Goal: Task Accomplishment & Management: Use online tool/utility

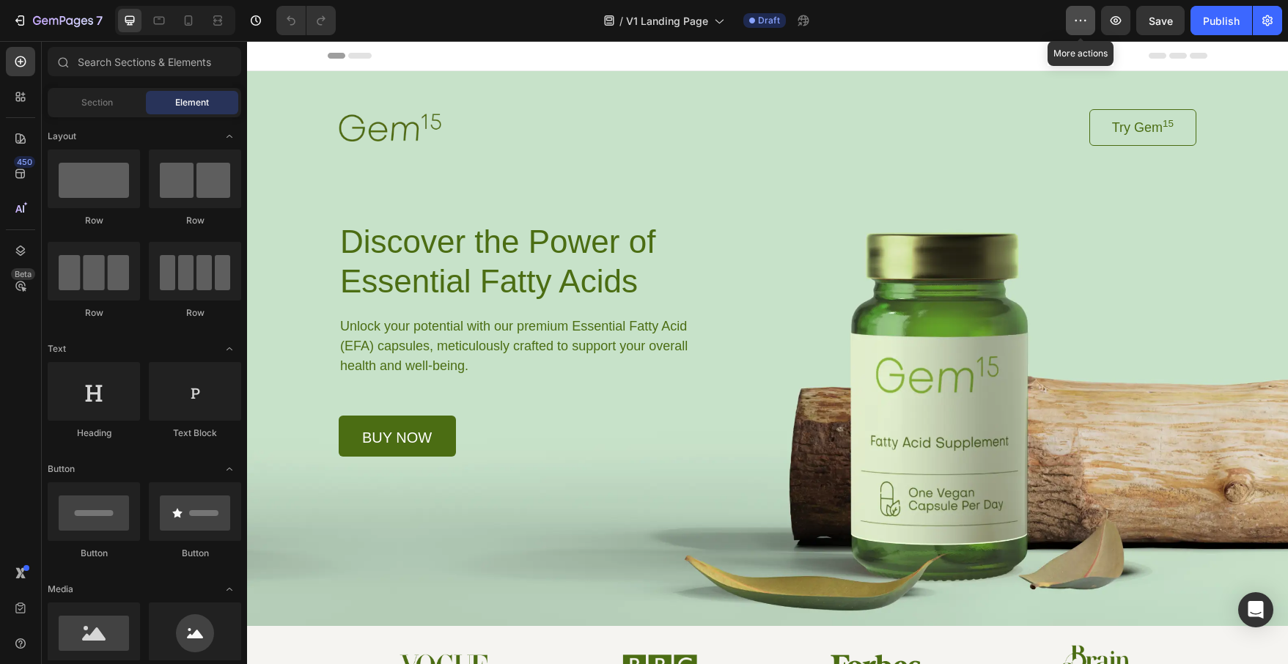
click at [1072, 20] on button "button" at bounding box center [1080, 20] width 29 height 29
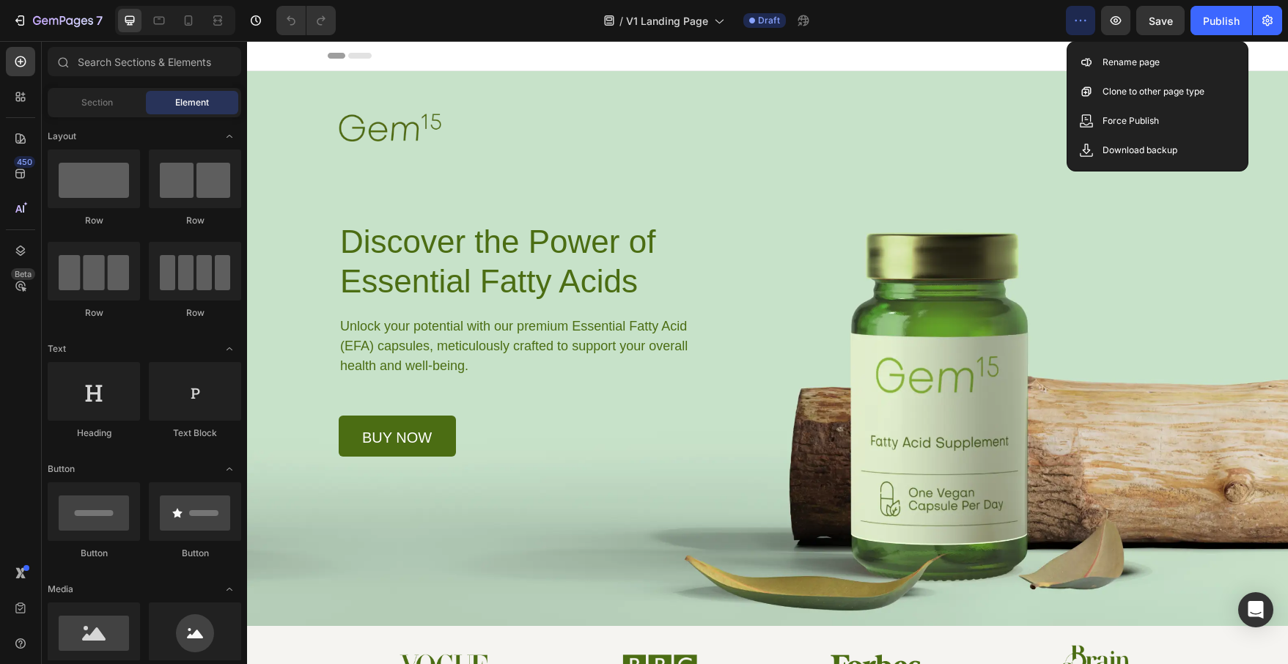
click at [1072, 20] on button "button" at bounding box center [1080, 20] width 29 height 29
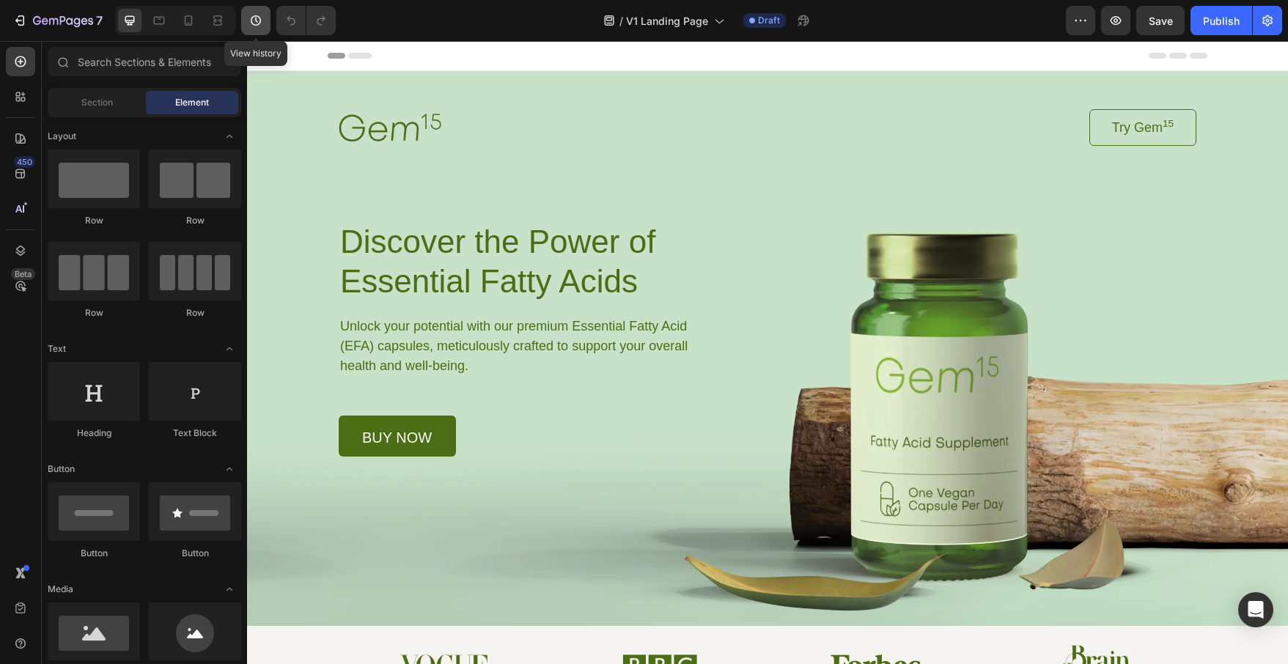
click at [251, 20] on icon "button" at bounding box center [255, 20] width 15 height 15
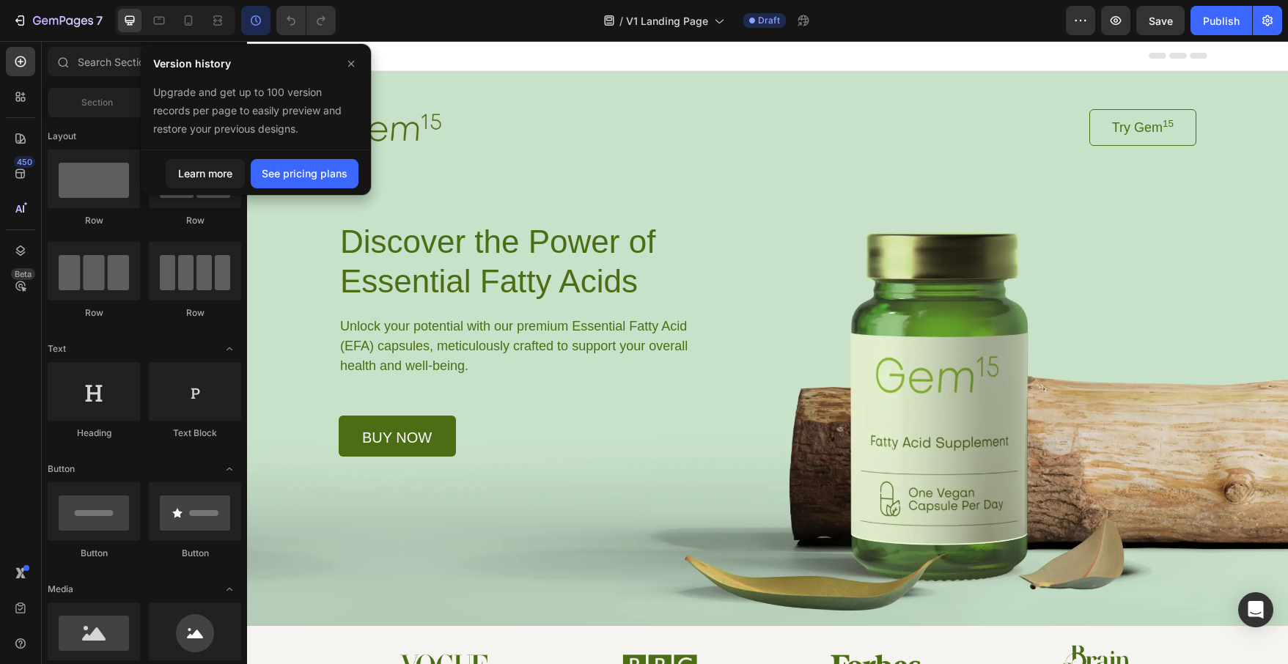
click at [260, 25] on icon "button" at bounding box center [255, 20] width 15 height 15
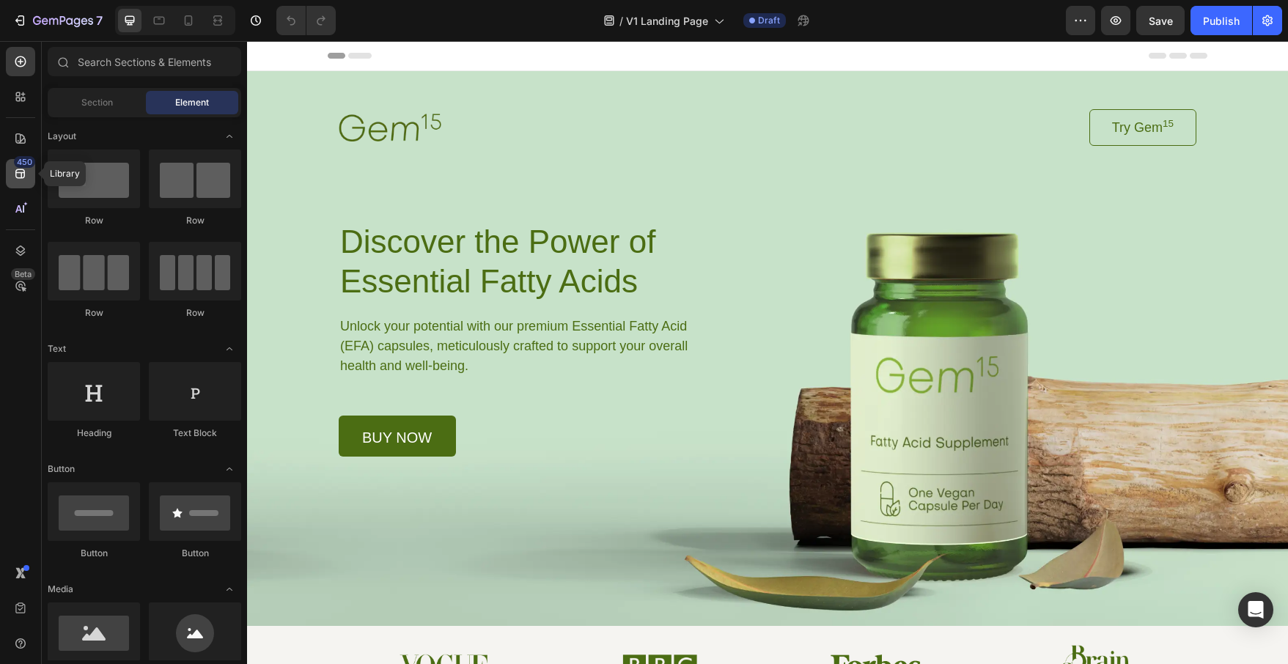
click at [18, 175] on icon at bounding box center [20, 173] width 15 height 15
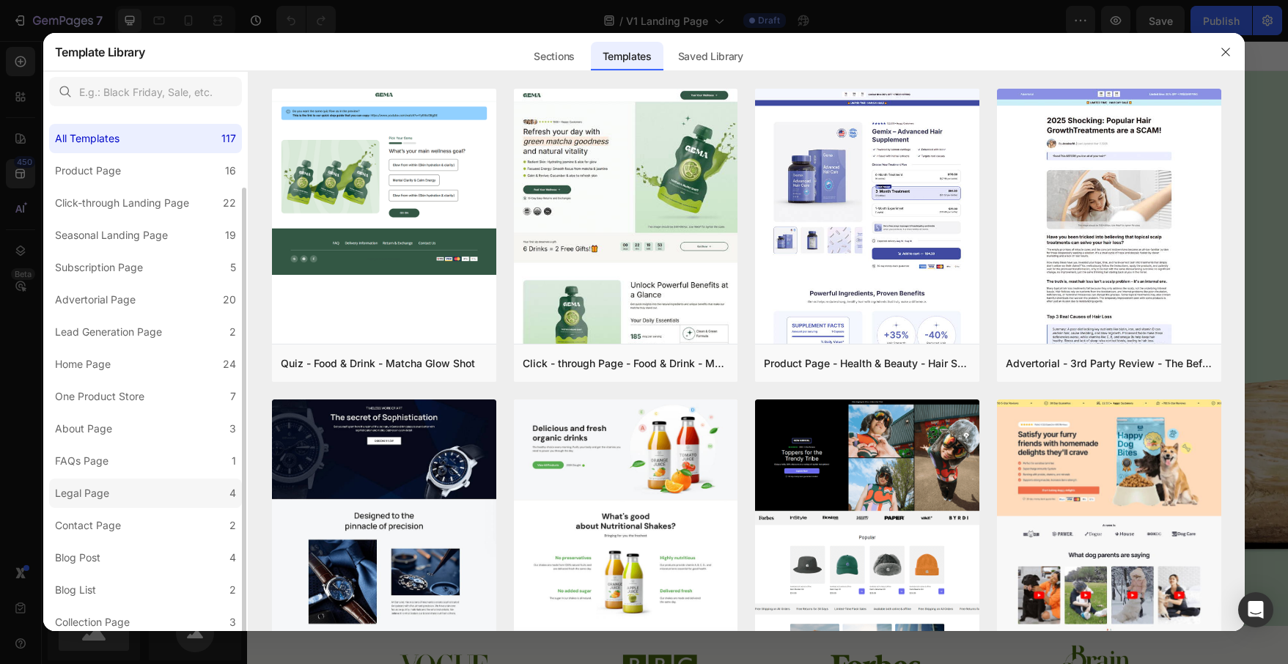
scroll to position [39, 0]
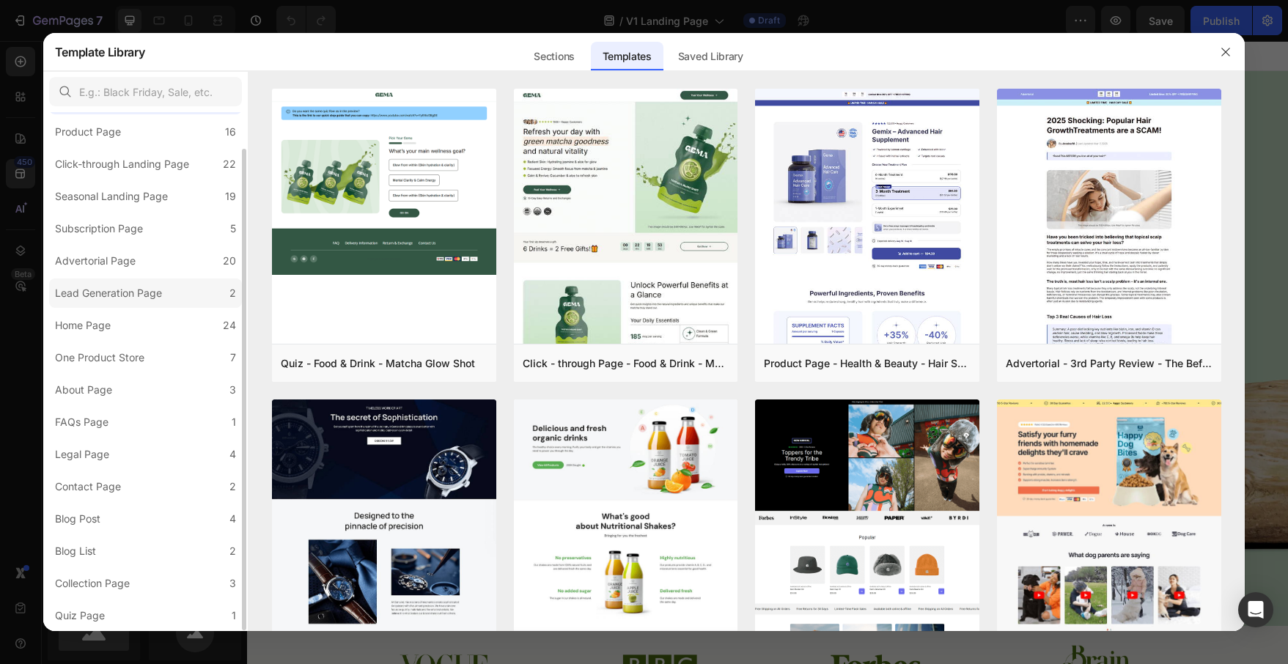
click at [145, 296] on div "Lead Generation Page" at bounding box center [108, 293] width 107 height 18
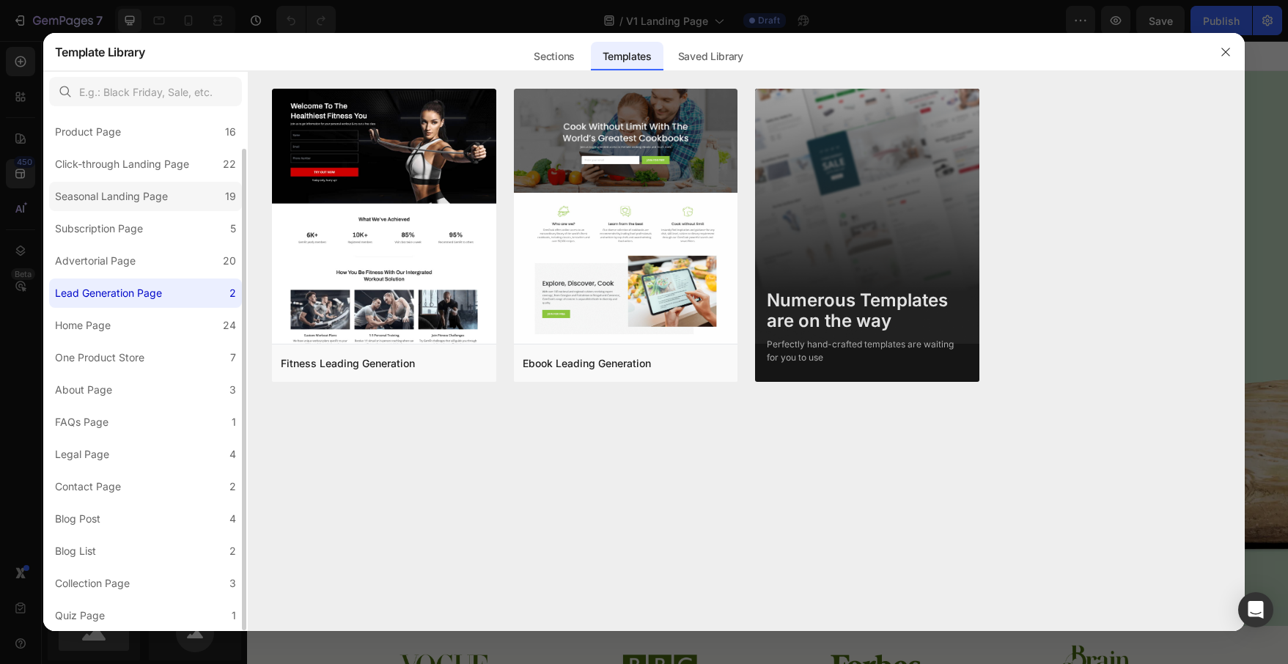
click at [105, 200] on div "Seasonal Landing Page" at bounding box center [111, 197] width 113 height 18
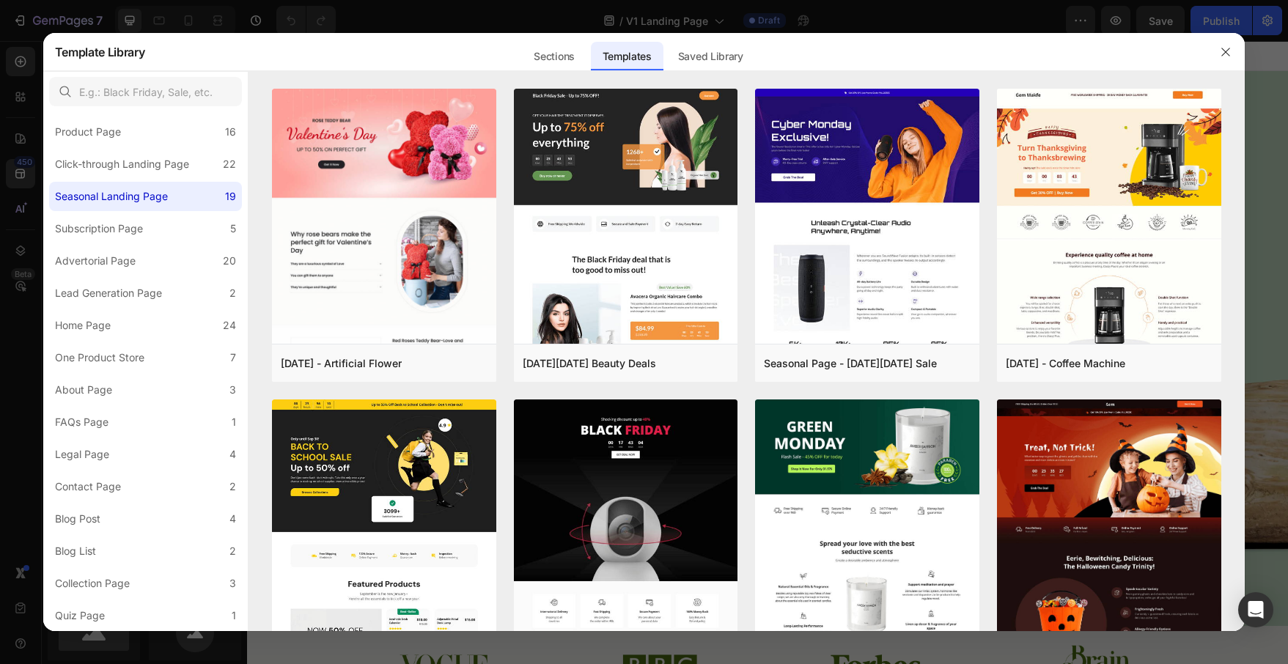
scroll to position [489, 0]
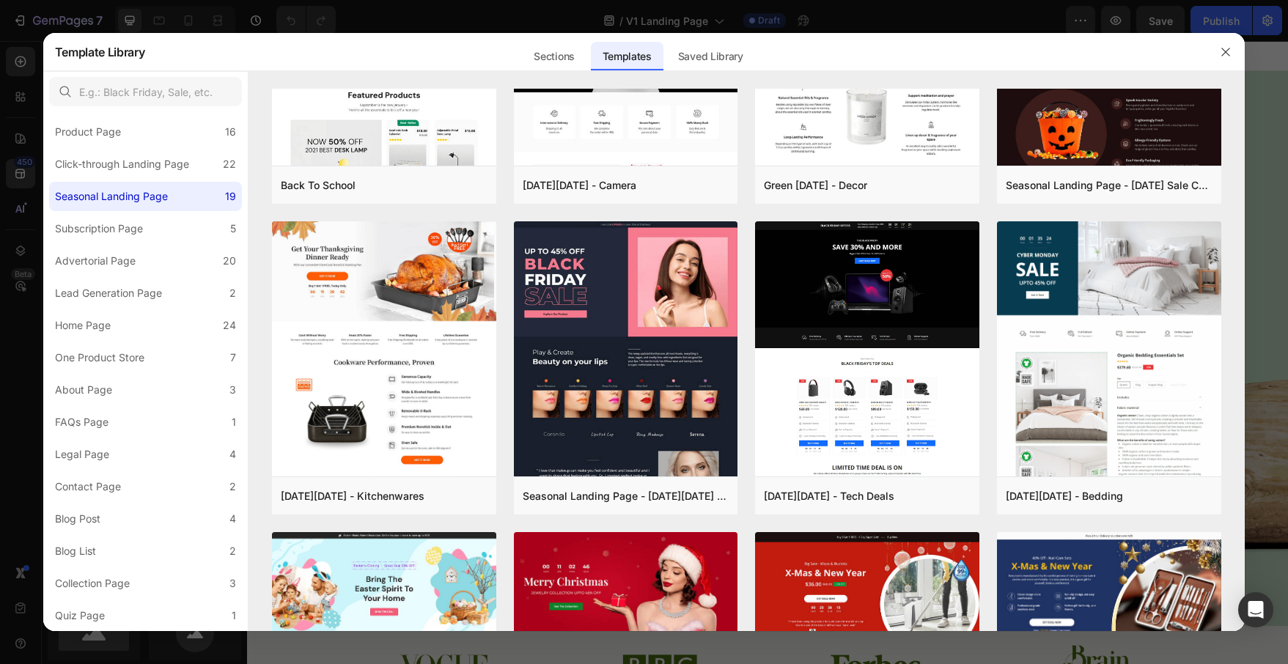
drag, startPoint x: 1282, startPoint y: 76, endPoint x: 1283, endPoint y: 65, distance: 11.0
click at [1283, 65] on div at bounding box center [644, 332] width 1288 height 664
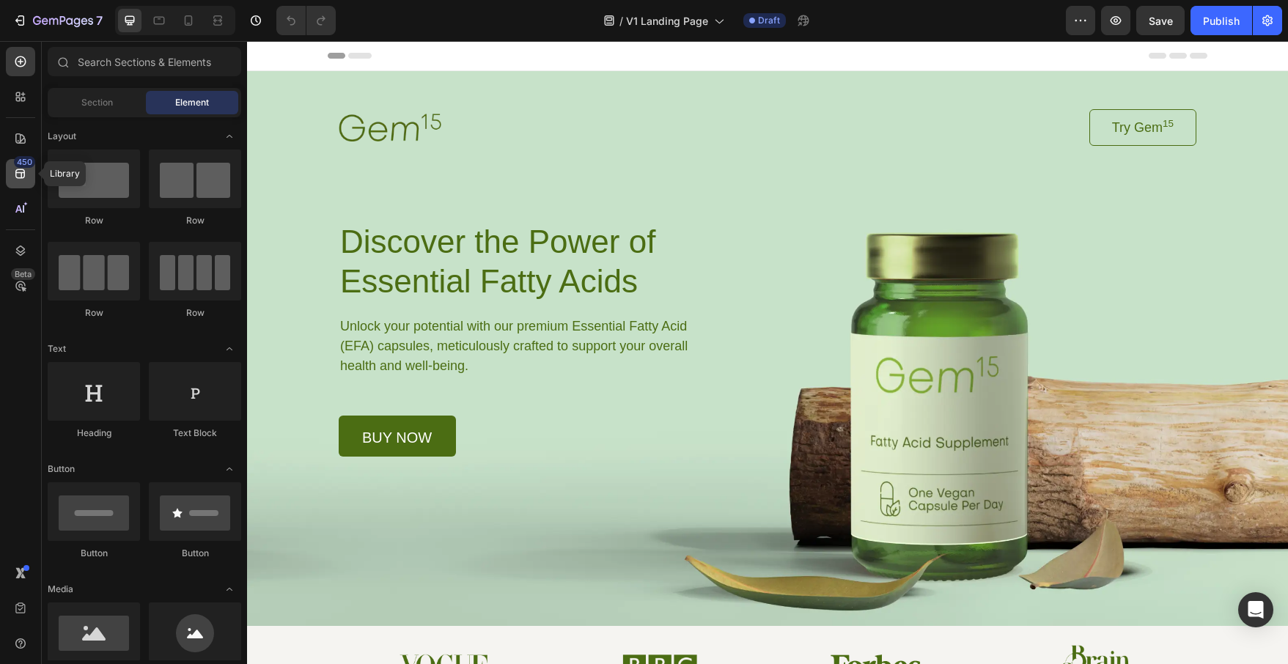
click at [23, 181] on div "450" at bounding box center [20, 173] width 29 height 29
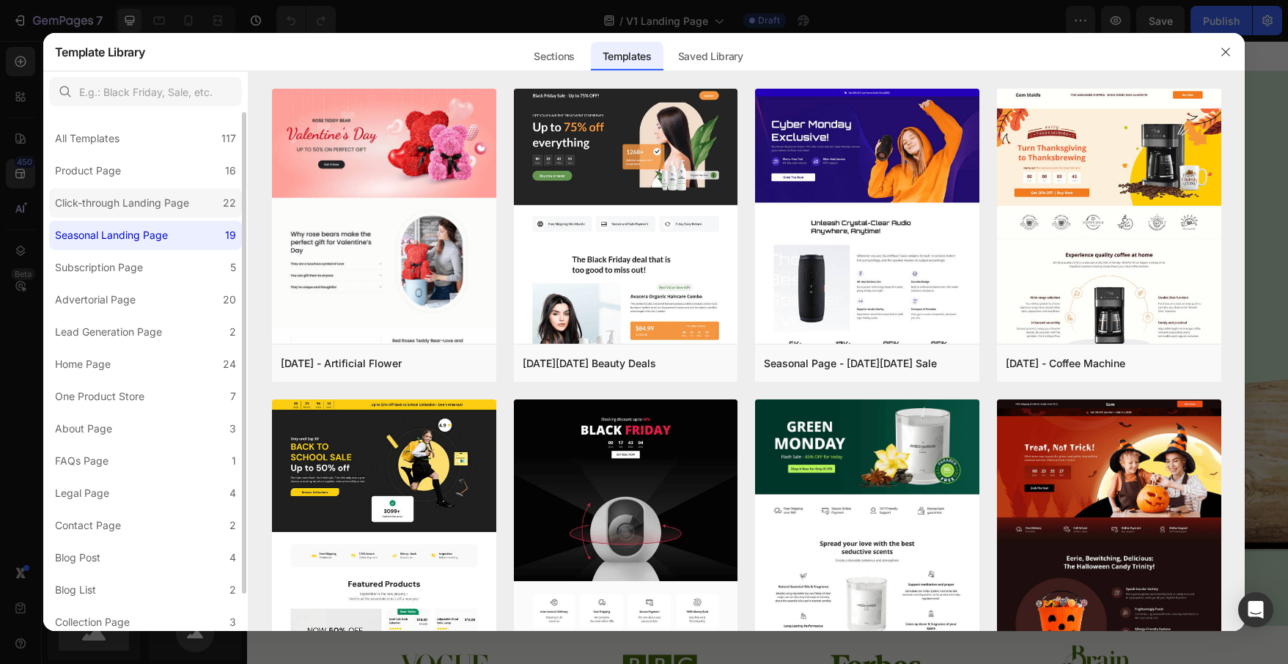
click at [141, 202] on div "Click-through Landing Page" at bounding box center [122, 203] width 134 height 18
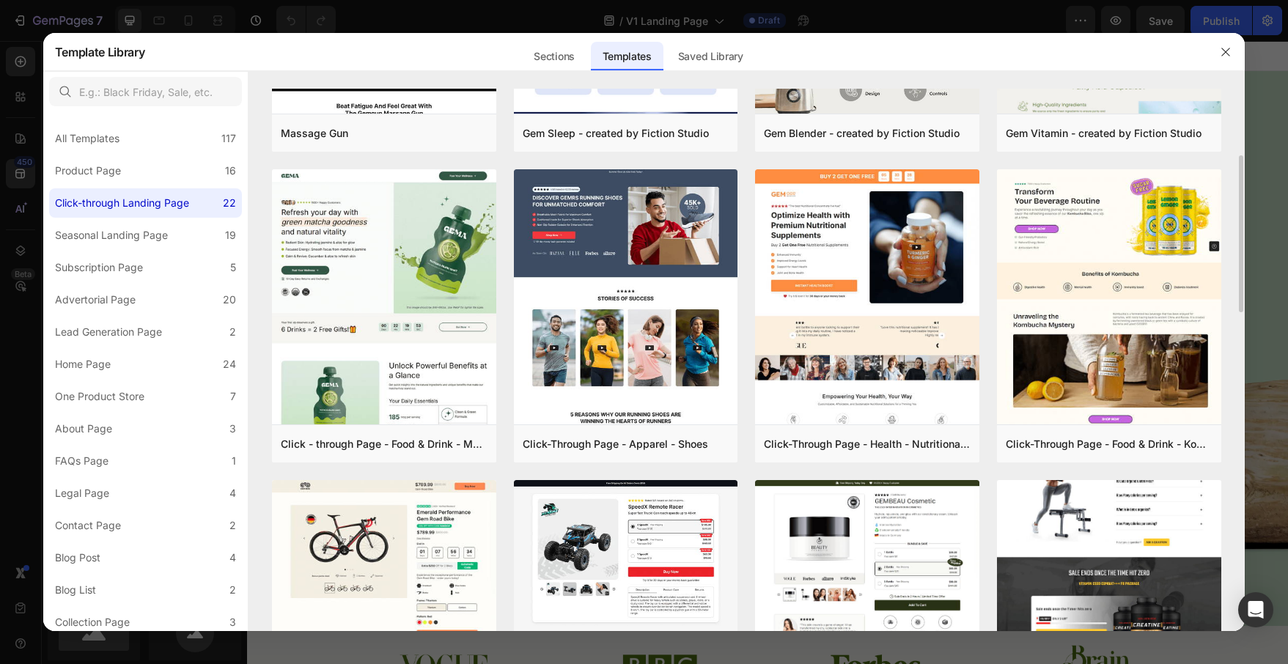
scroll to position [719, 0]
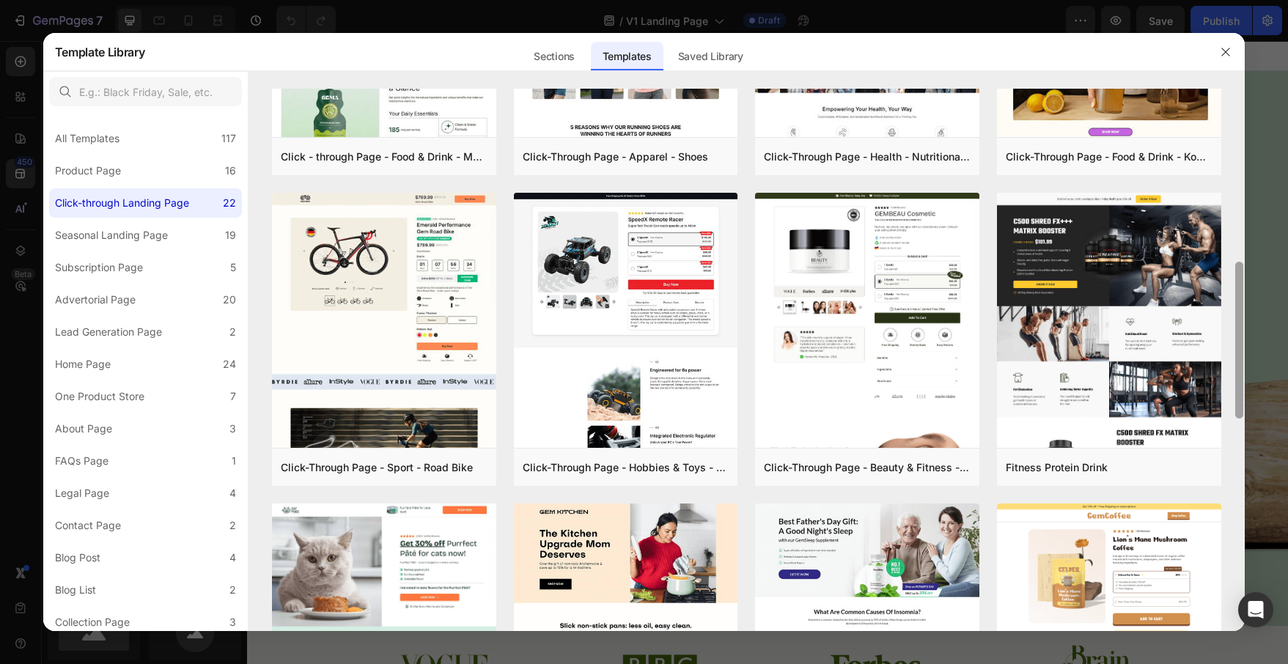
drag, startPoint x: 1241, startPoint y: 359, endPoint x: 1236, endPoint y: 299, distance: 60.3
click at [1236, 299] on div at bounding box center [1239, 340] width 8 height 157
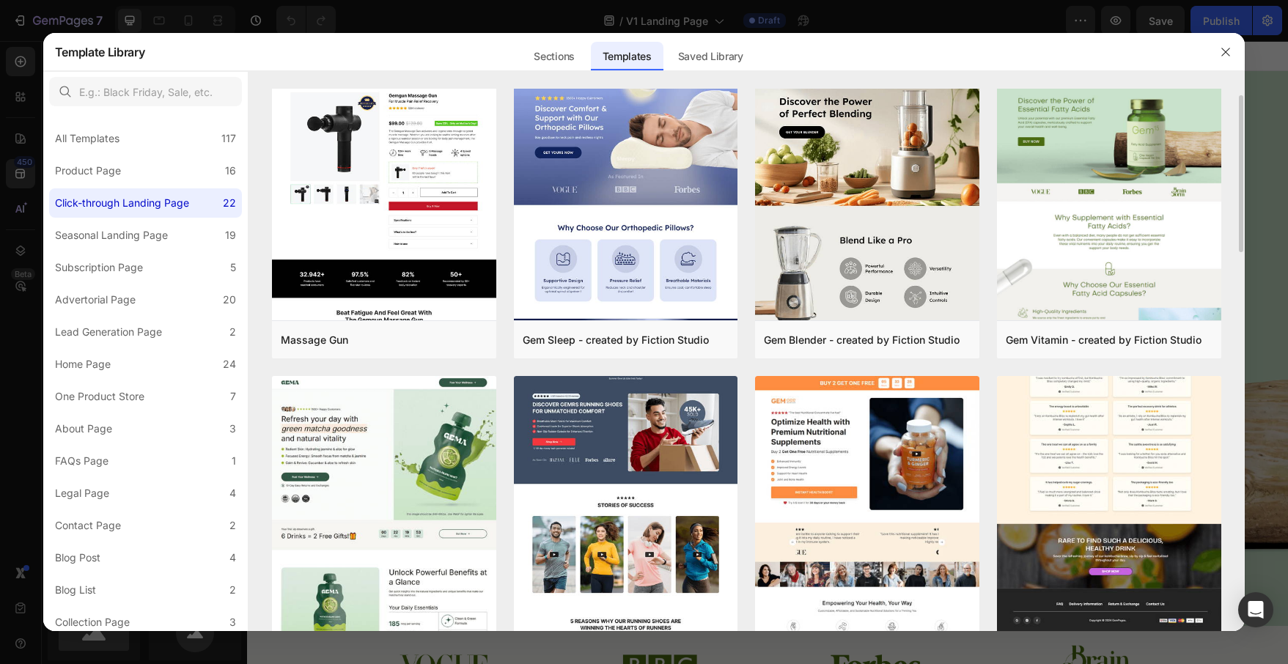
scroll to position [512, 0]
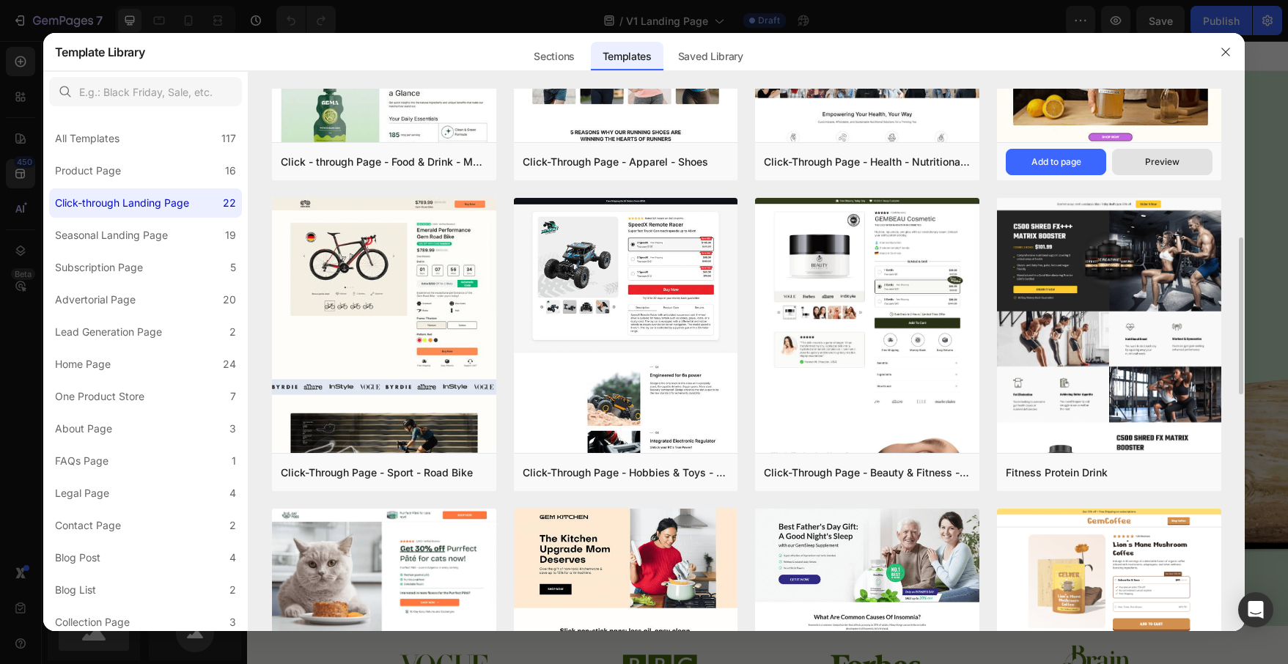
click at [1176, 158] on div "Preview" at bounding box center [1162, 161] width 34 height 13
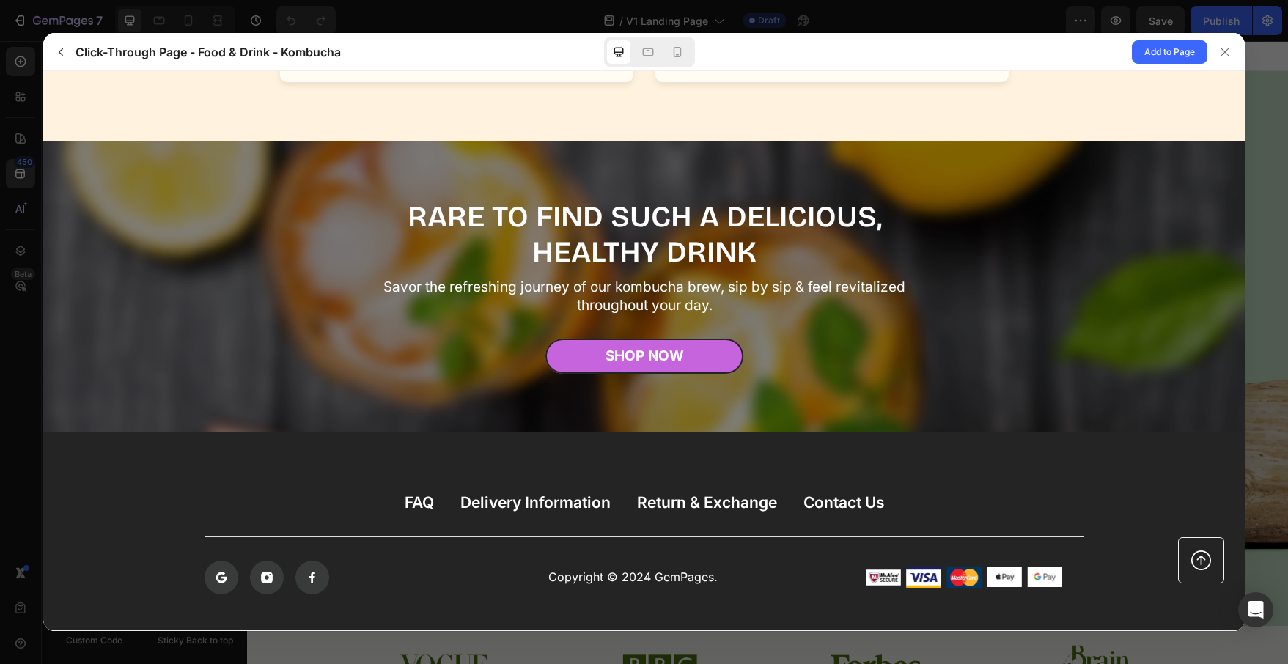
scroll to position [6347, 0]
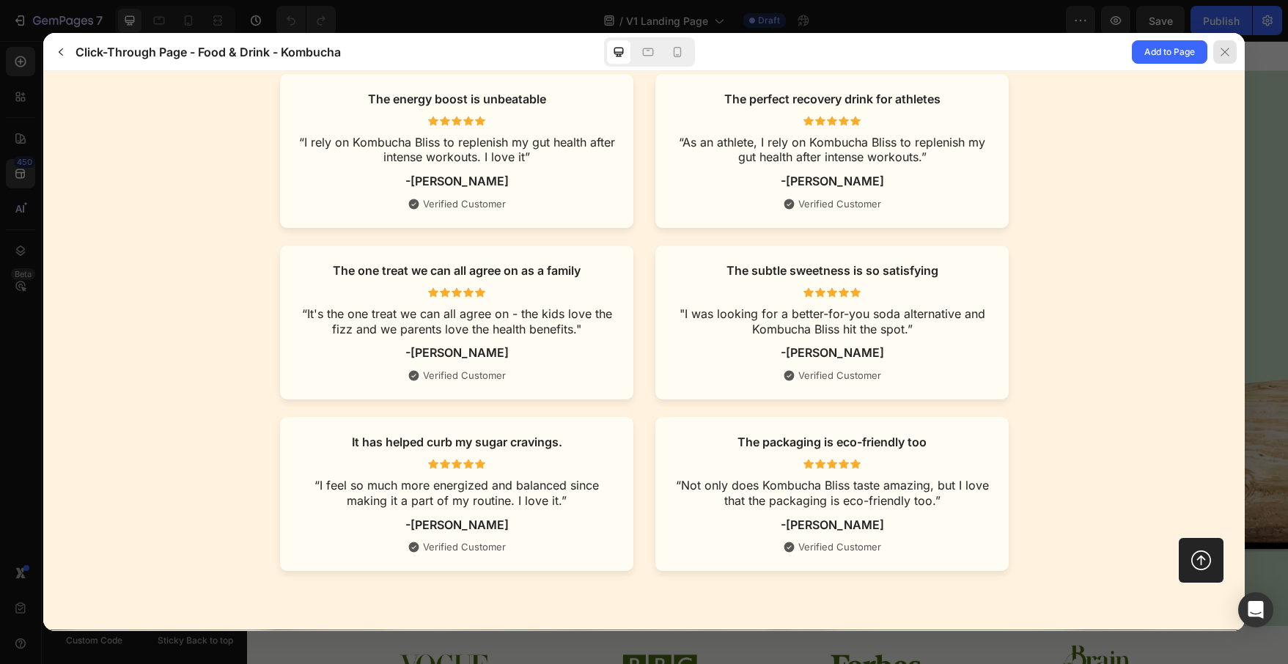
click at [1231, 52] on div at bounding box center [1224, 51] width 23 height 23
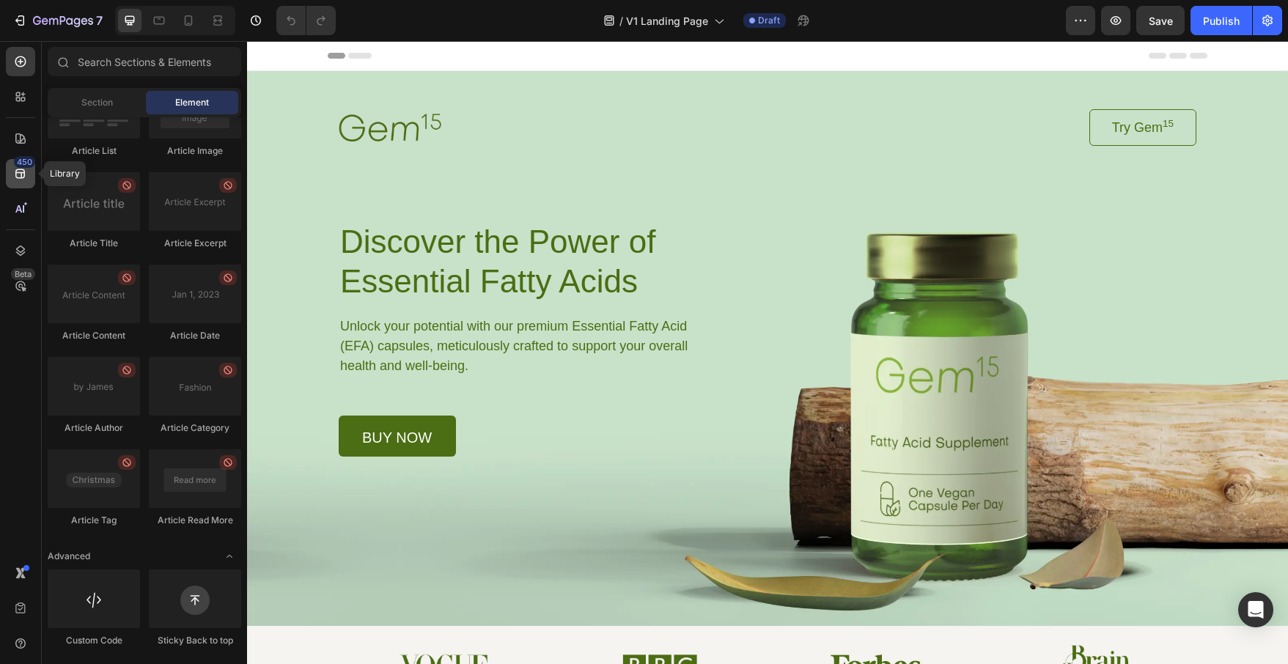
click at [18, 177] on icon at bounding box center [20, 174] width 10 height 10
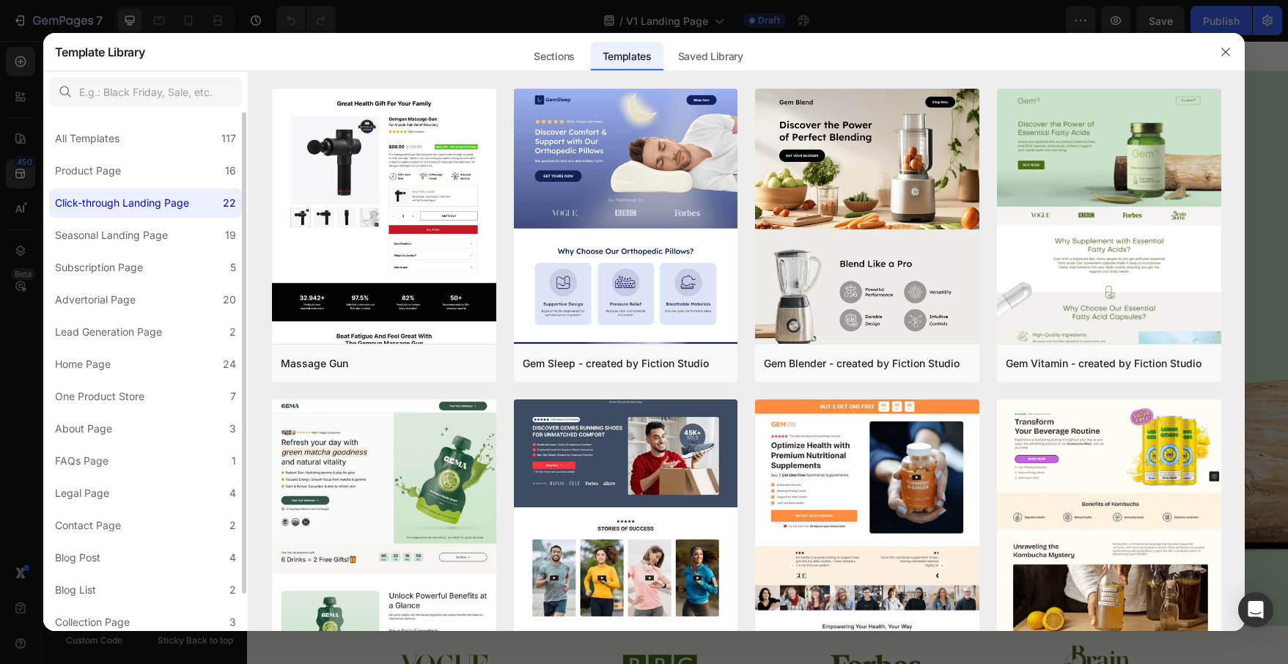
click at [95, 207] on div "Click-through Landing Page" at bounding box center [122, 203] width 134 height 18
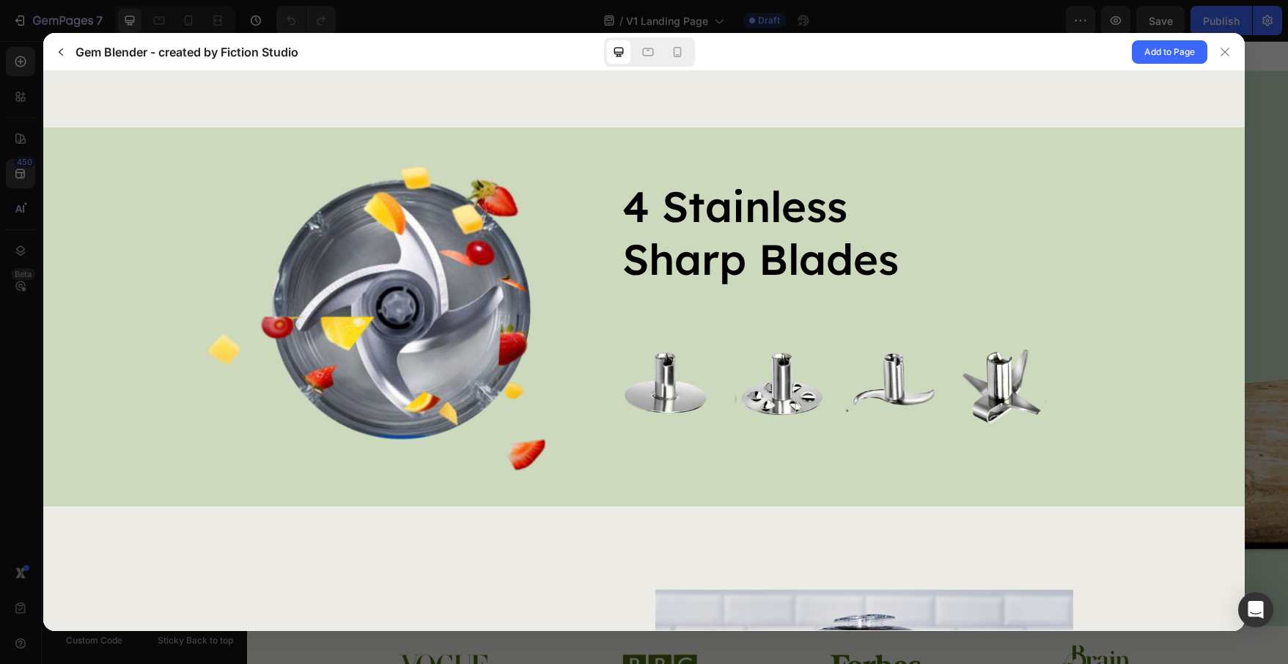
scroll to position [795, 0]
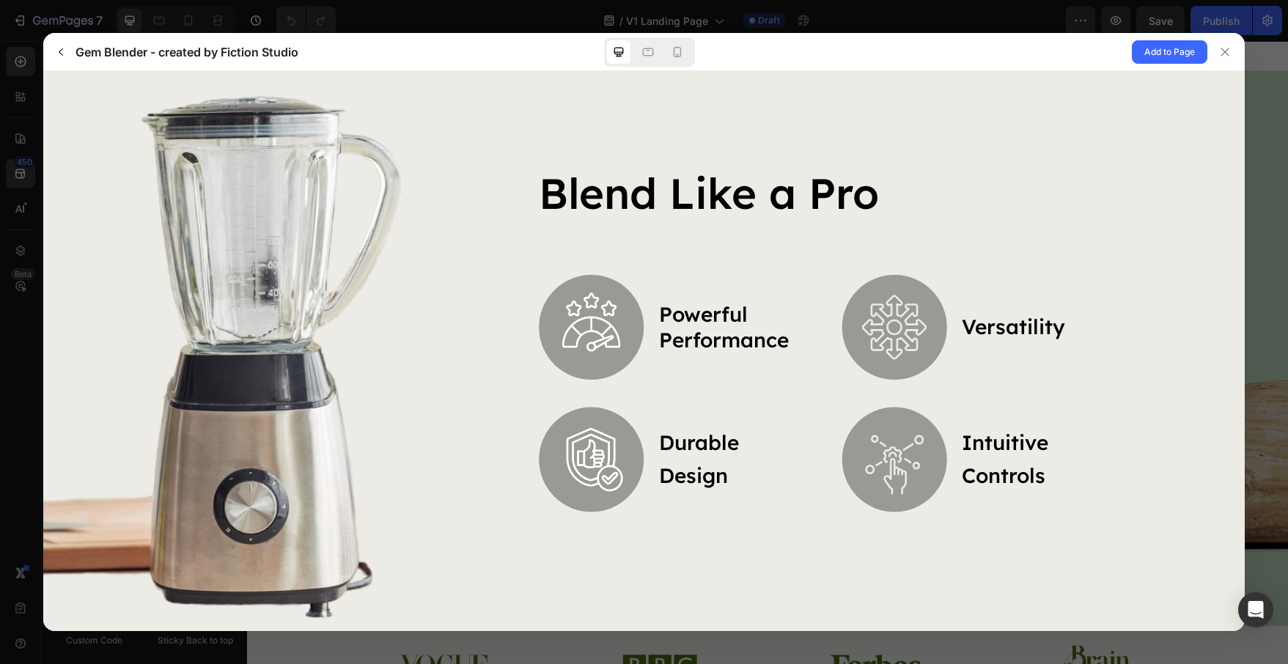
drag, startPoint x: 1239, startPoint y: 116, endPoint x: 1315, endPoint y: 259, distance: 162.3
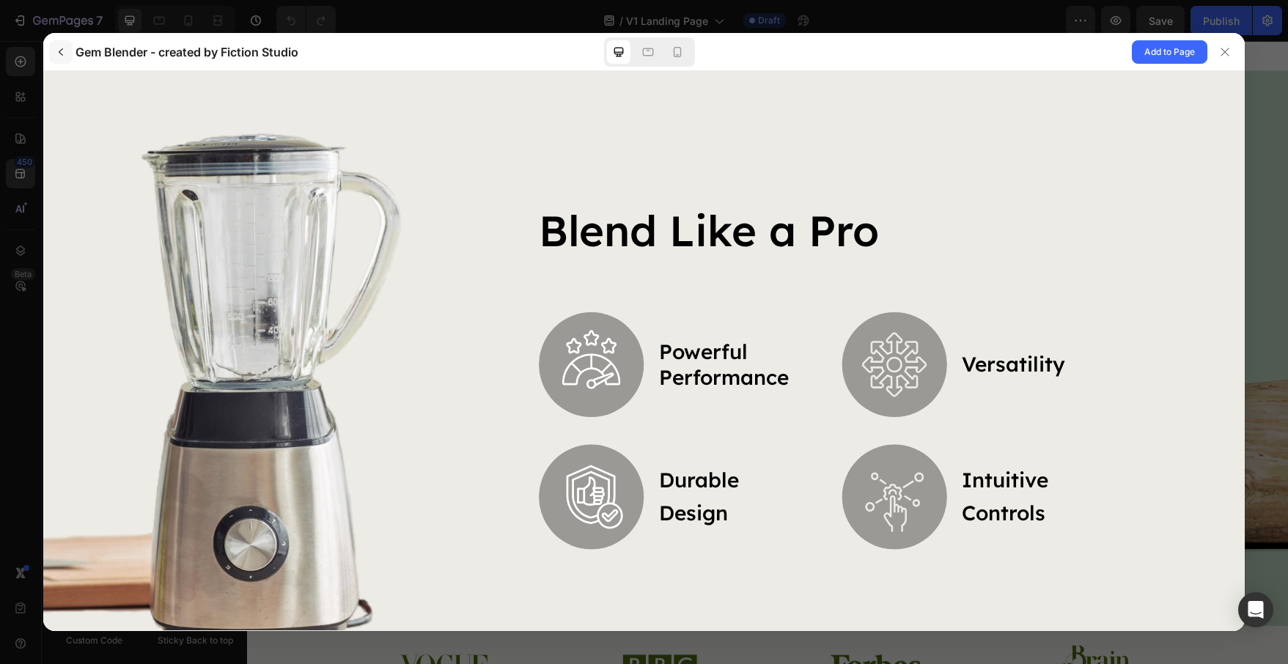
click at [65, 51] on icon "button" at bounding box center [61, 52] width 12 height 12
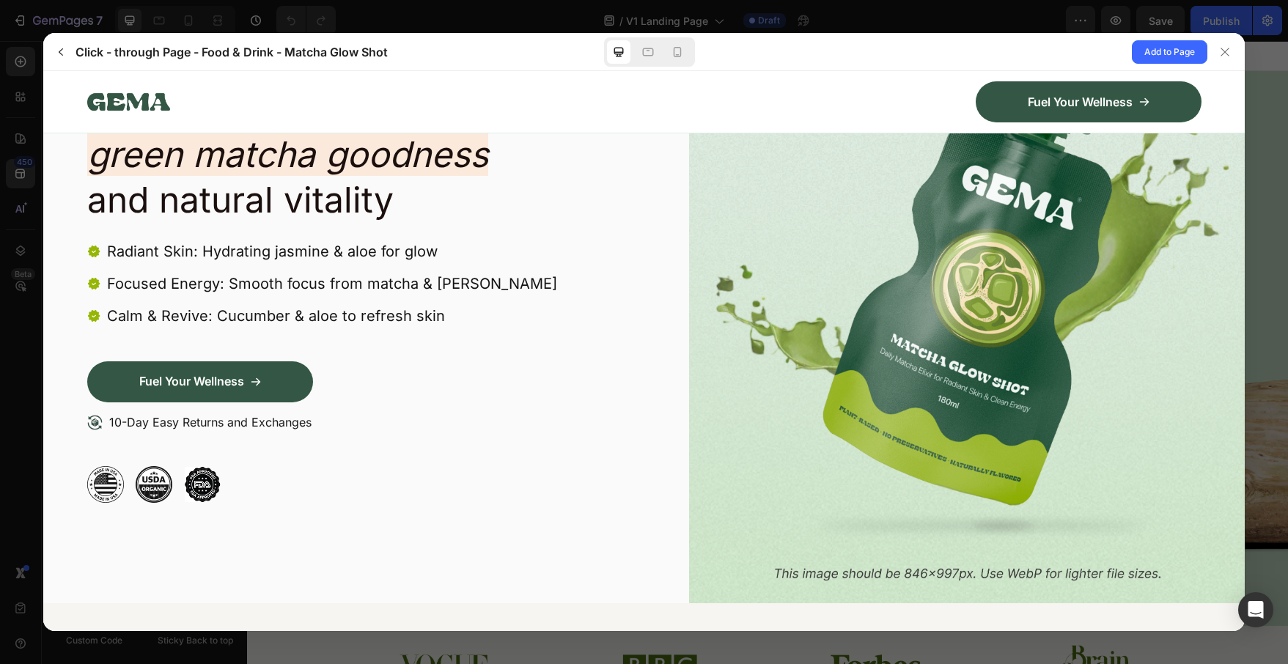
scroll to position [0, 0]
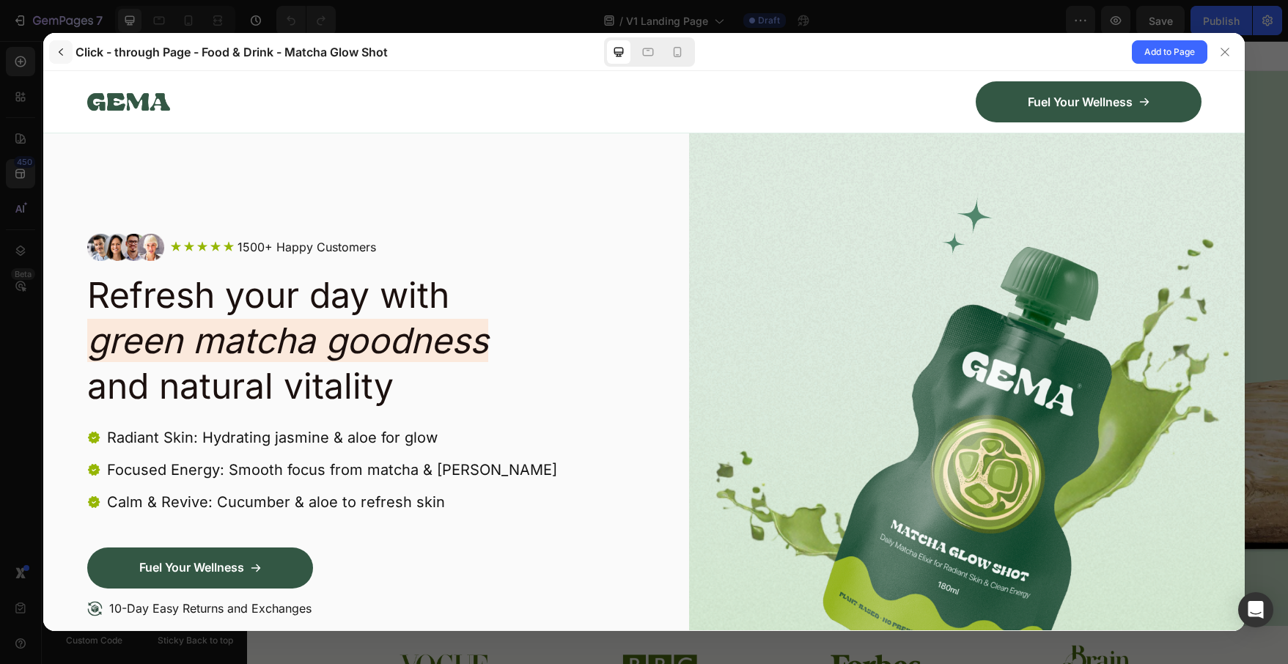
click at [56, 48] on icon "button" at bounding box center [61, 52] width 12 height 12
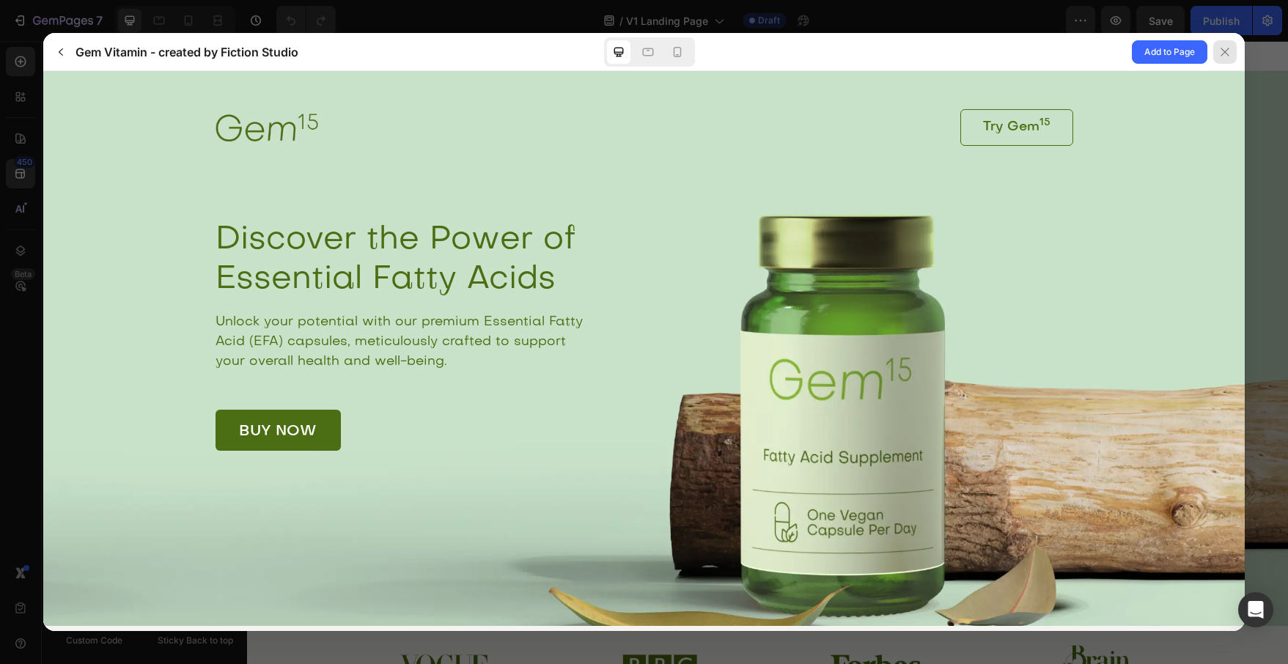
click at [1222, 53] on icon at bounding box center [1225, 52] width 12 height 12
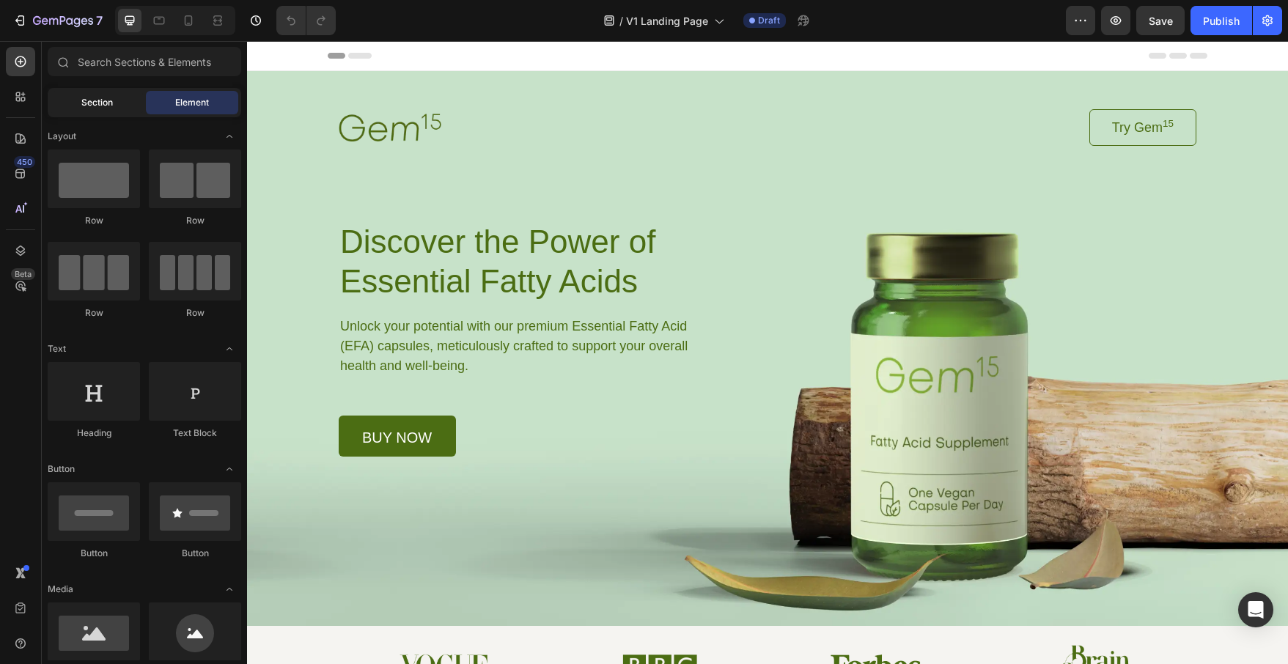
click at [81, 109] on div "Section" at bounding box center [97, 102] width 92 height 23
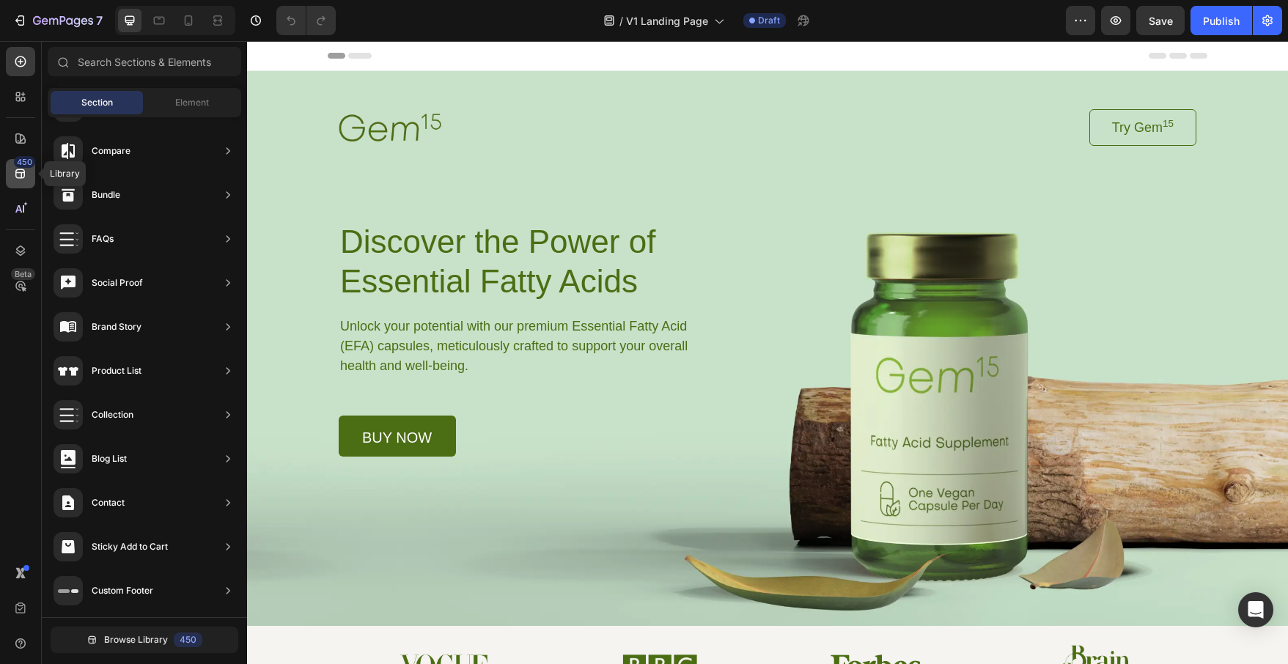
click at [18, 171] on icon at bounding box center [20, 173] width 15 height 15
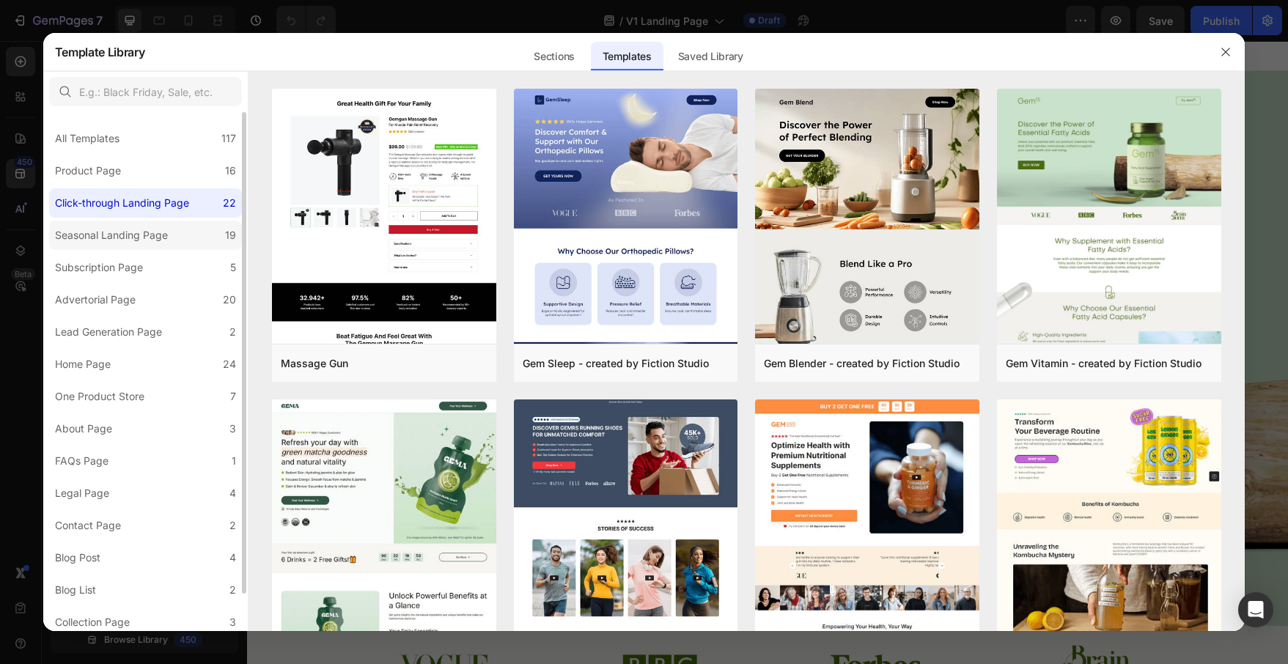
click at [158, 240] on div "Seasonal Landing Page" at bounding box center [111, 235] width 113 height 18
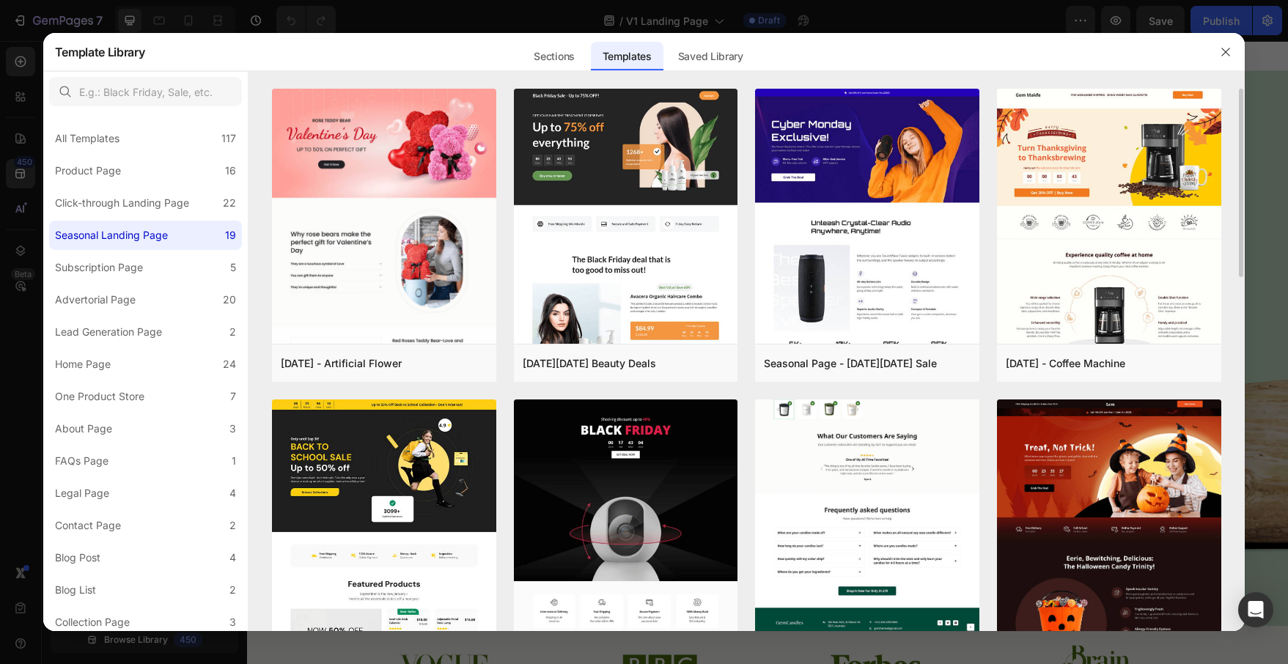
click at [904, 435] on img at bounding box center [867, 346] width 224 height 616
